Goal: Transaction & Acquisition: Purchase product/service

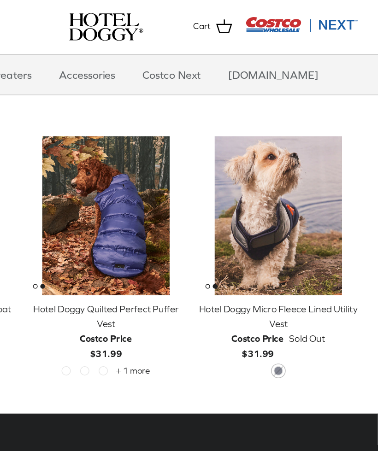
scroll to position [1317, 0]
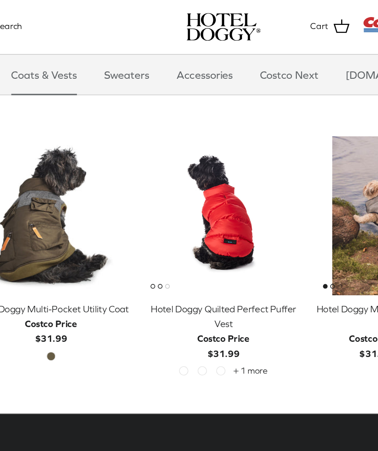
click at [158, 255] on span "Flery Red" at bounding box center [161, 258] width 6 height 6
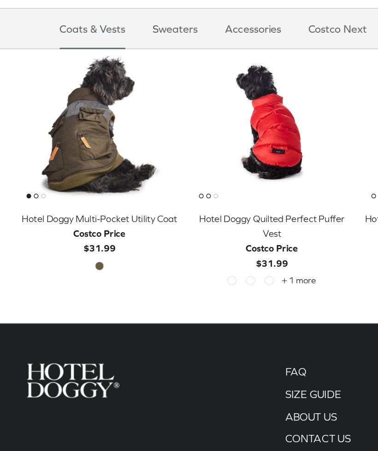
scroll to position [1335, 0]
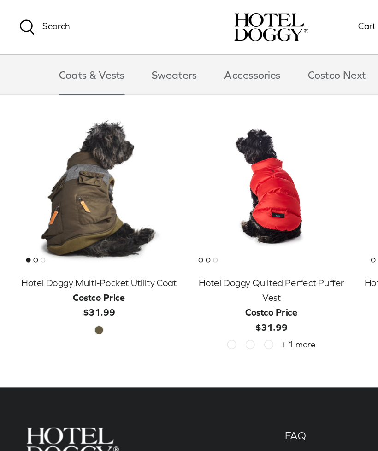
click at [60, 40] on link "Coats & Vests" at bounding box center [64, 52] width 62 height 28
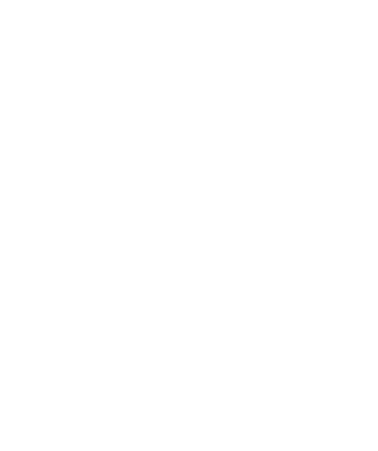
scroll to position [138, 0]
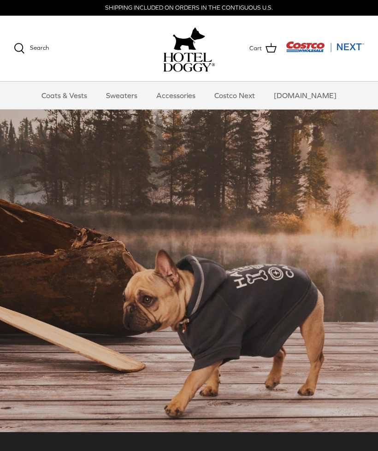
scroll to position [3, 0]
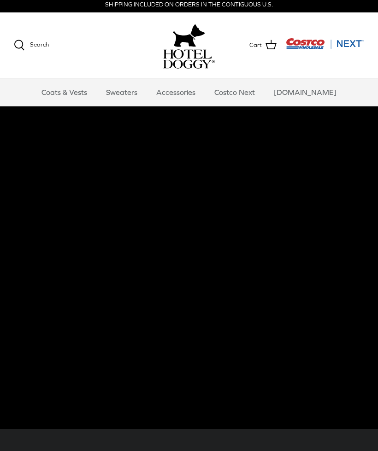
click at [95, 93] on link "Coats & Vests" at bounding box center [64, 92] width 62 height 28
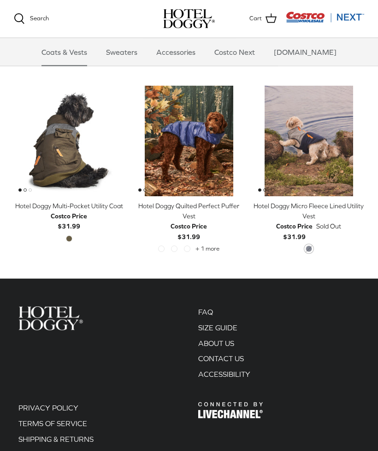
scroll to position [1326, 0]
